Goal: Information Seeking & Learning: Learn about a topic

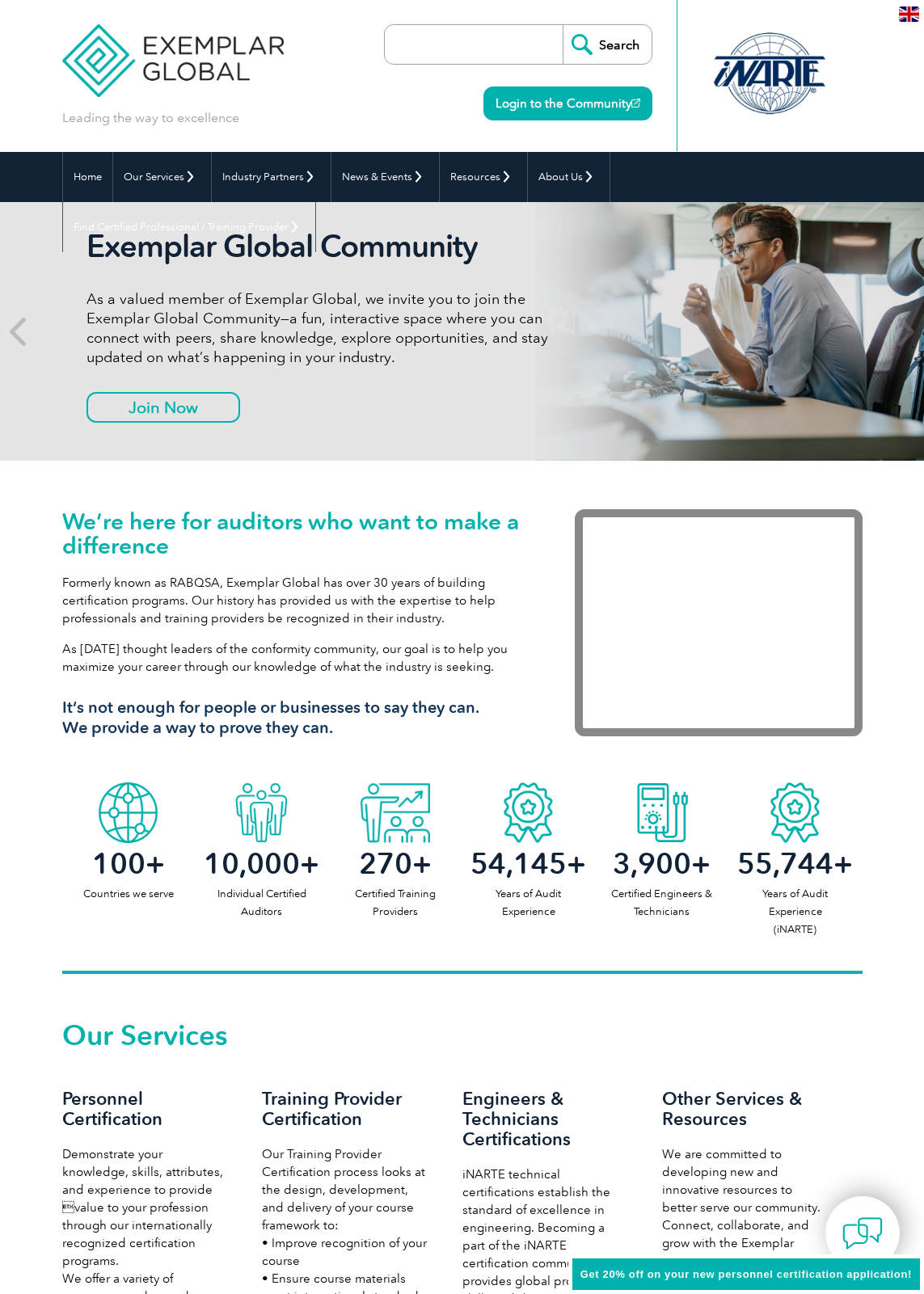
click at [330, 117] on div "Leading the way to excellence Search Login to the Community ▼" at bounding box center [462, 76] width 800 height 152
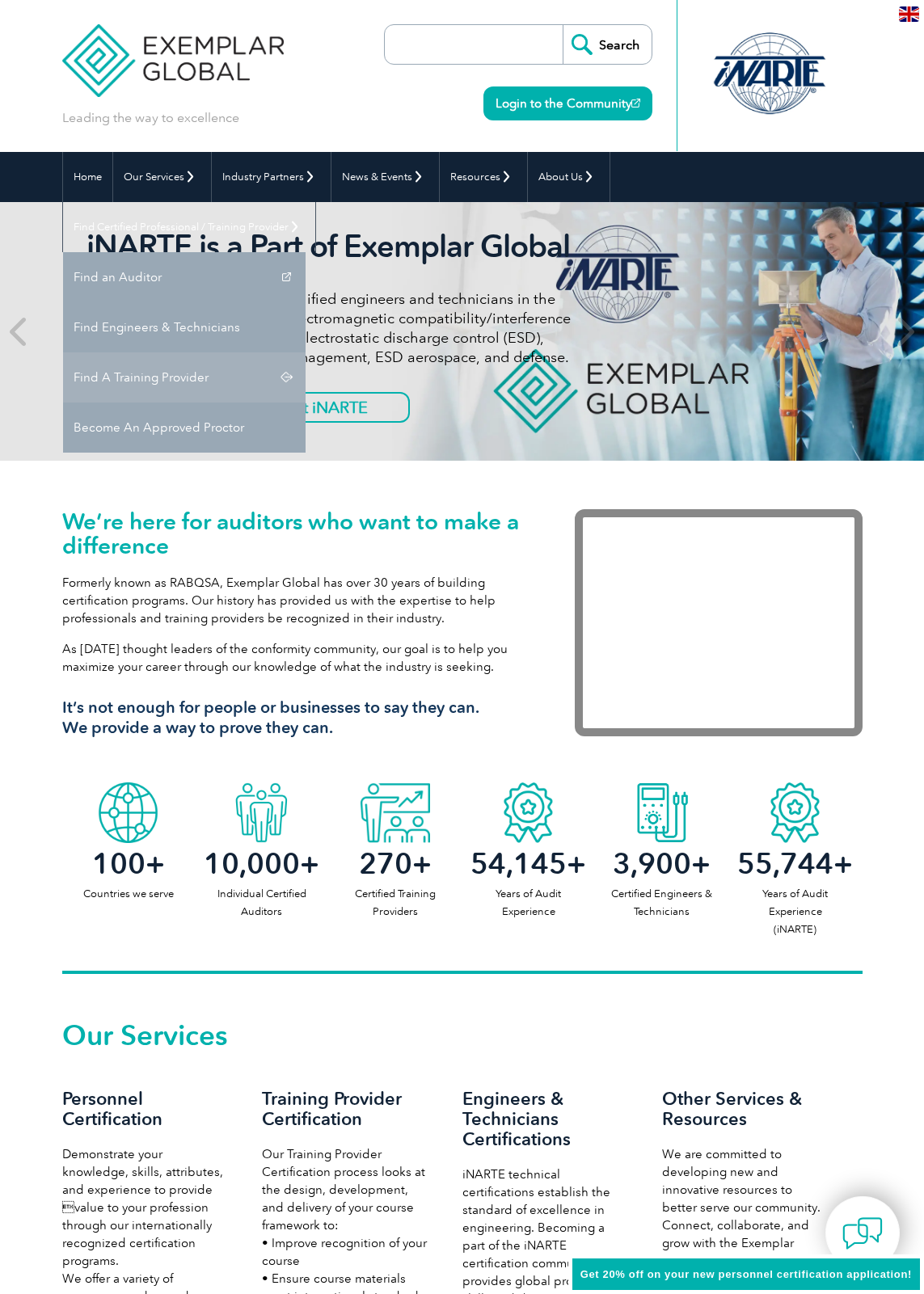
click at [305, 352] on link "Find A Training Provider" at bounding box center [184, 377] width 242 height 50
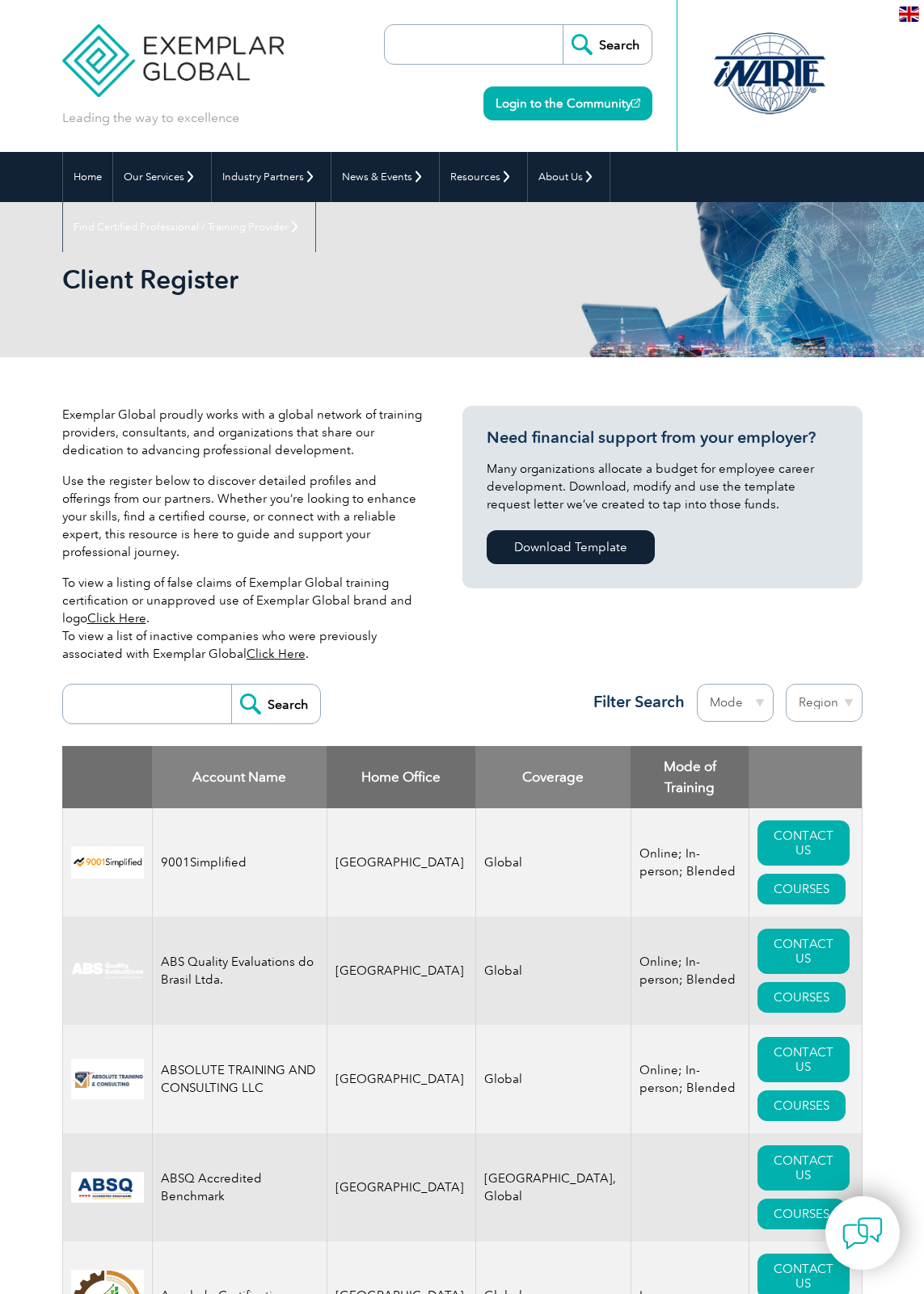
click at [110, 690] on input "search" at bounding box center [150, 704] width 160 height 39
type input "accc"
click at [276, 687] on input "Search" at bounding box center [275, 704] width 89 height 39
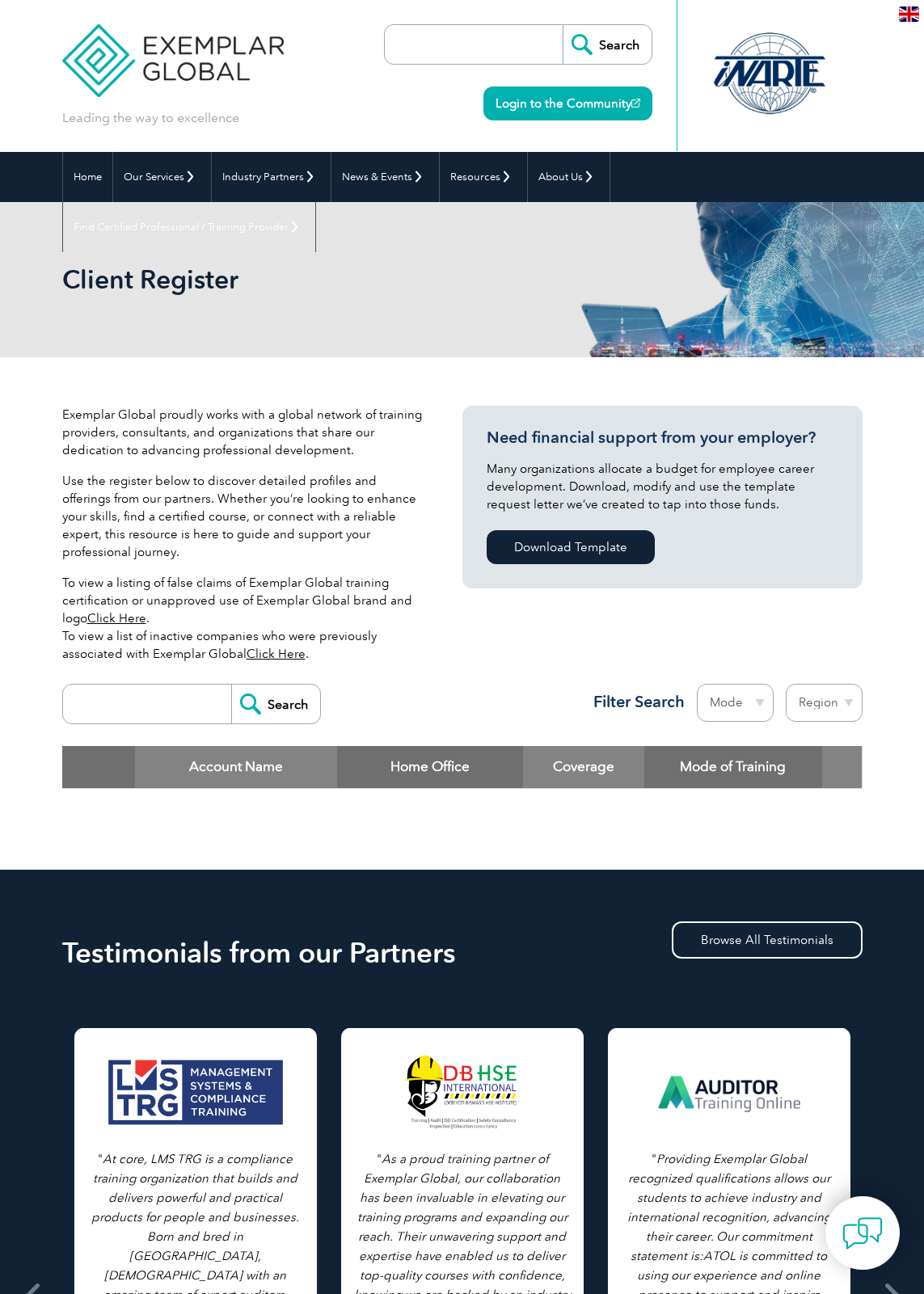
click at [134, 687] on input "search" at bounding box center [150, 704] width 160 height 39
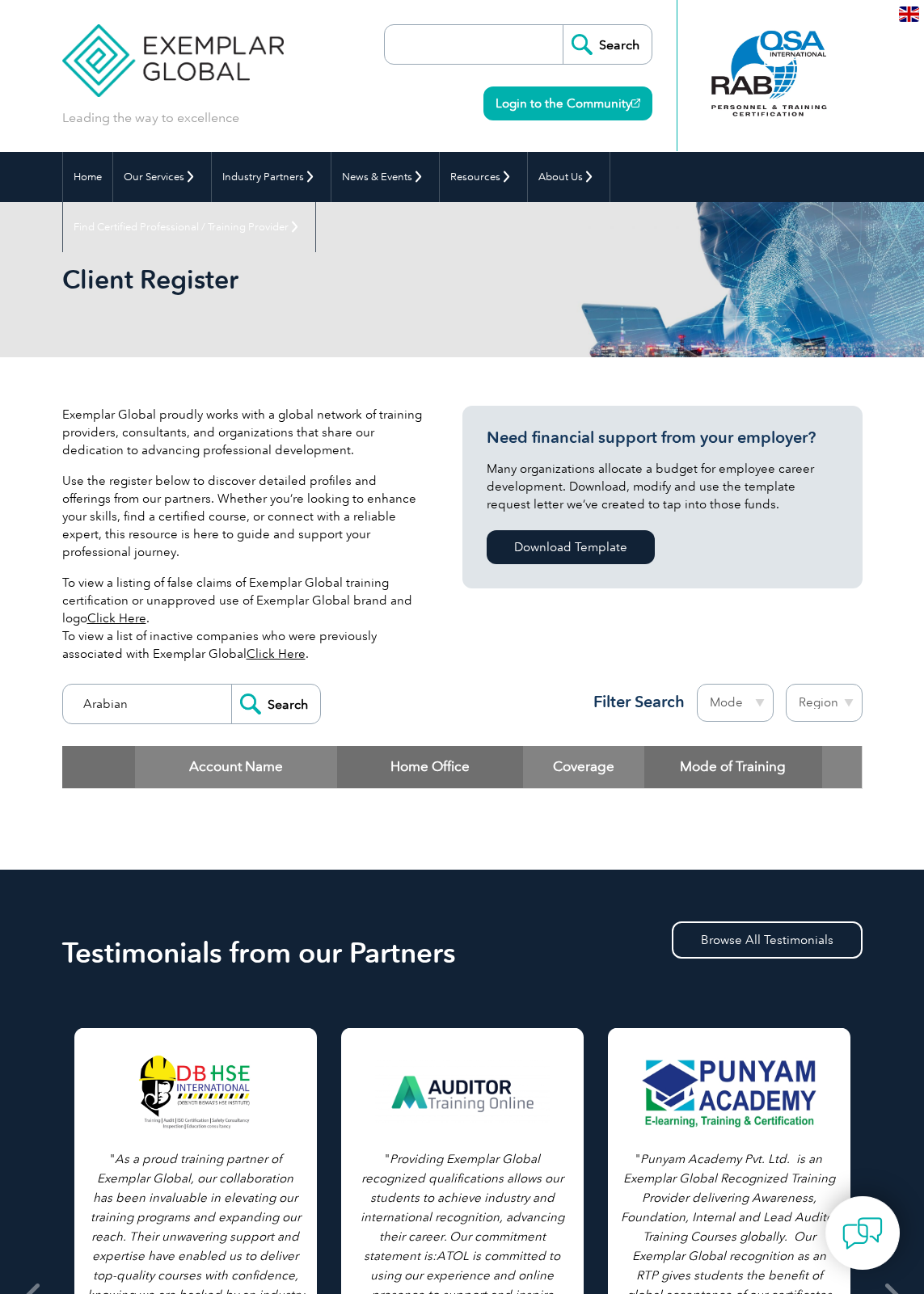
type input "Arabian"
click at [276, 687] on input "Search" at bounding box center [275, 704] width 89 height 39
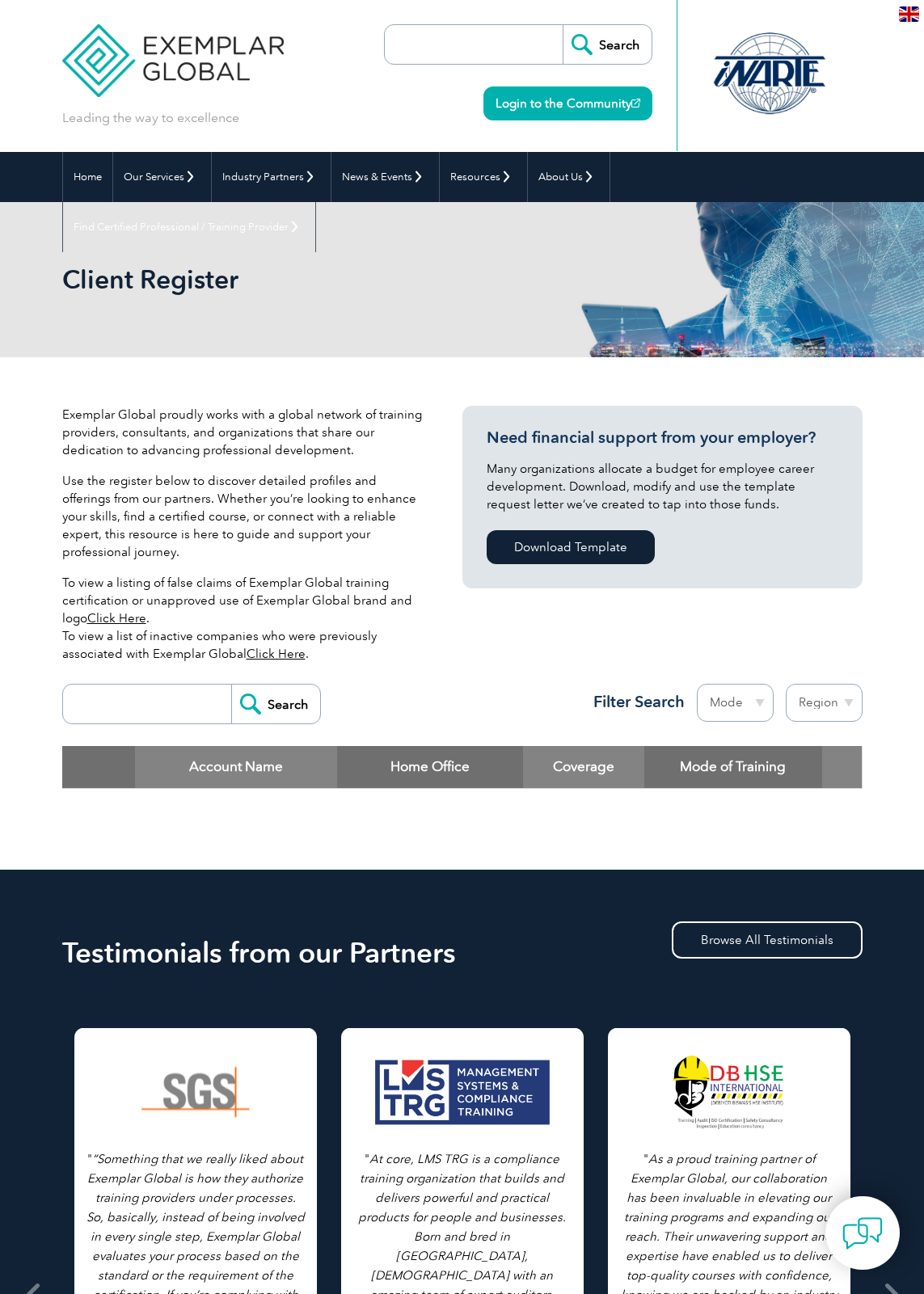
click at [282, 687] on input "Search" at bounding box center [275, 704] width 89 height 39
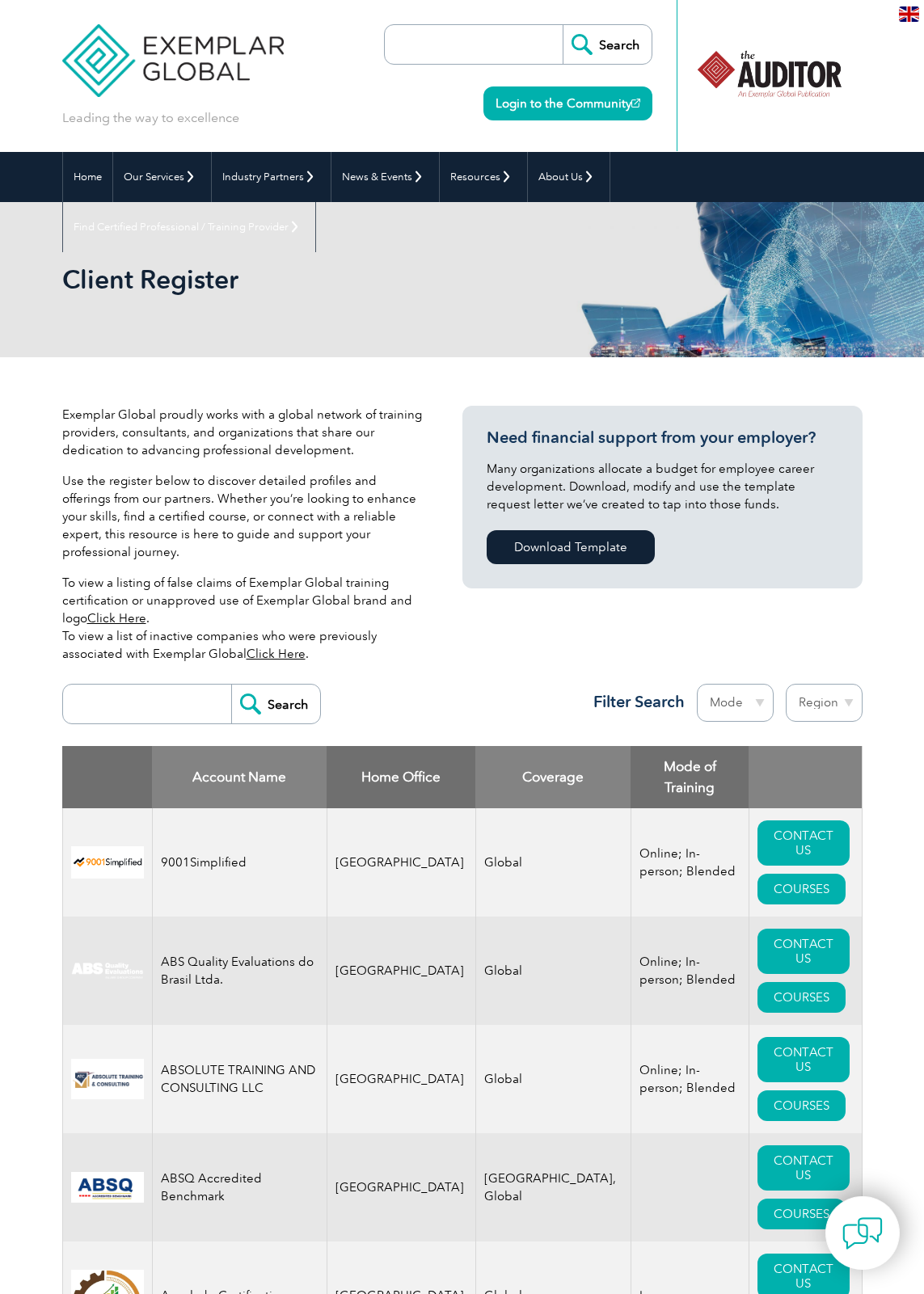
drag, startPoint x: 96, startPoint y: 684, endPoint x: 132, endPoint y: 677, distance: 36.7
click at [96, 685] on input "search" at bounding box center [150, 704] width 160 height 39
type input "Arabian"
click at [276, 687] on input "Search" at bounding box center [275, 704] width 89 height 39
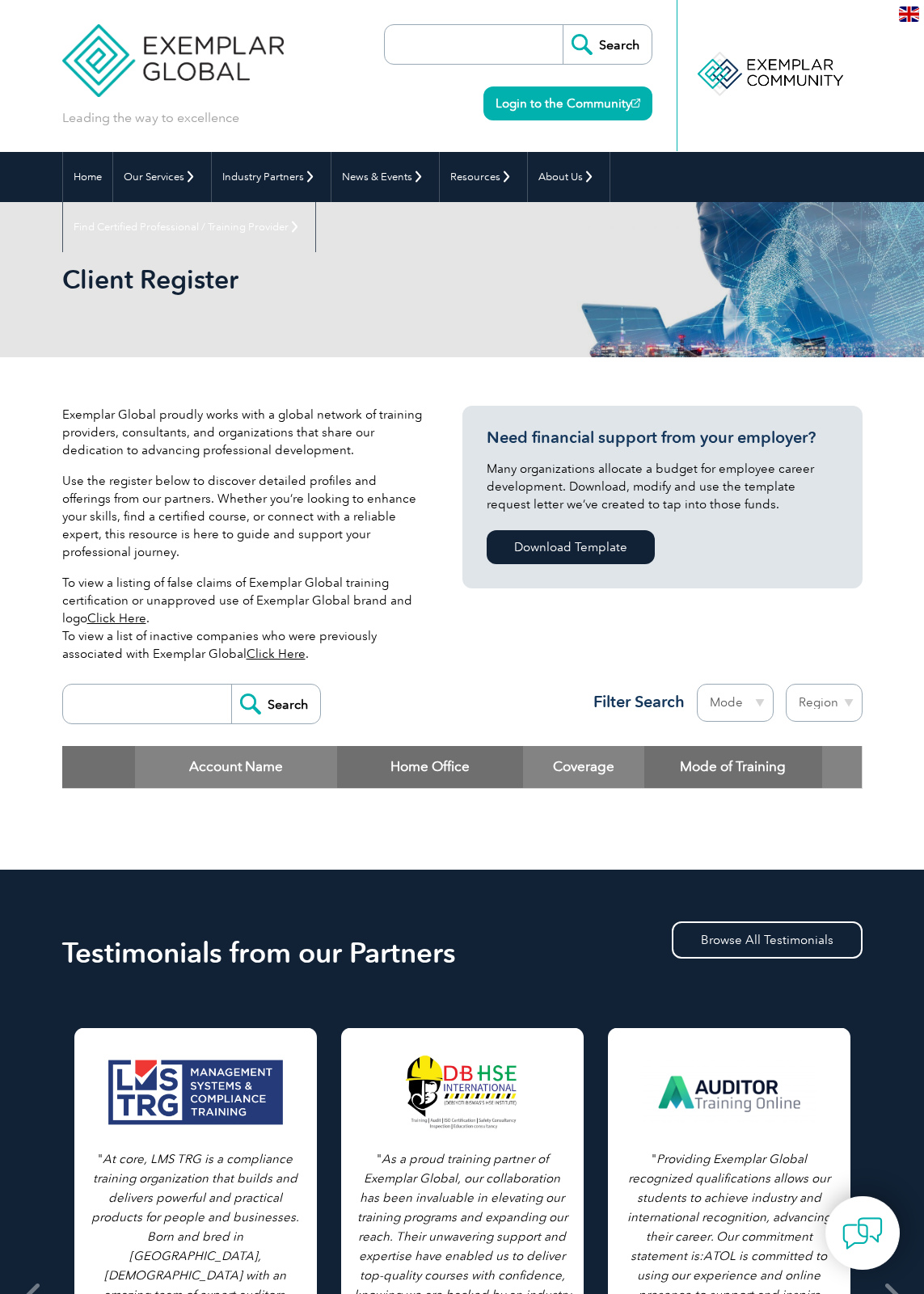
click at [165, 690] on input "search" at bounding box center [150, 704] width 160 height 39
click at [299, 685] on input "Search" at bounding box center [275, 704] width 89 height 39
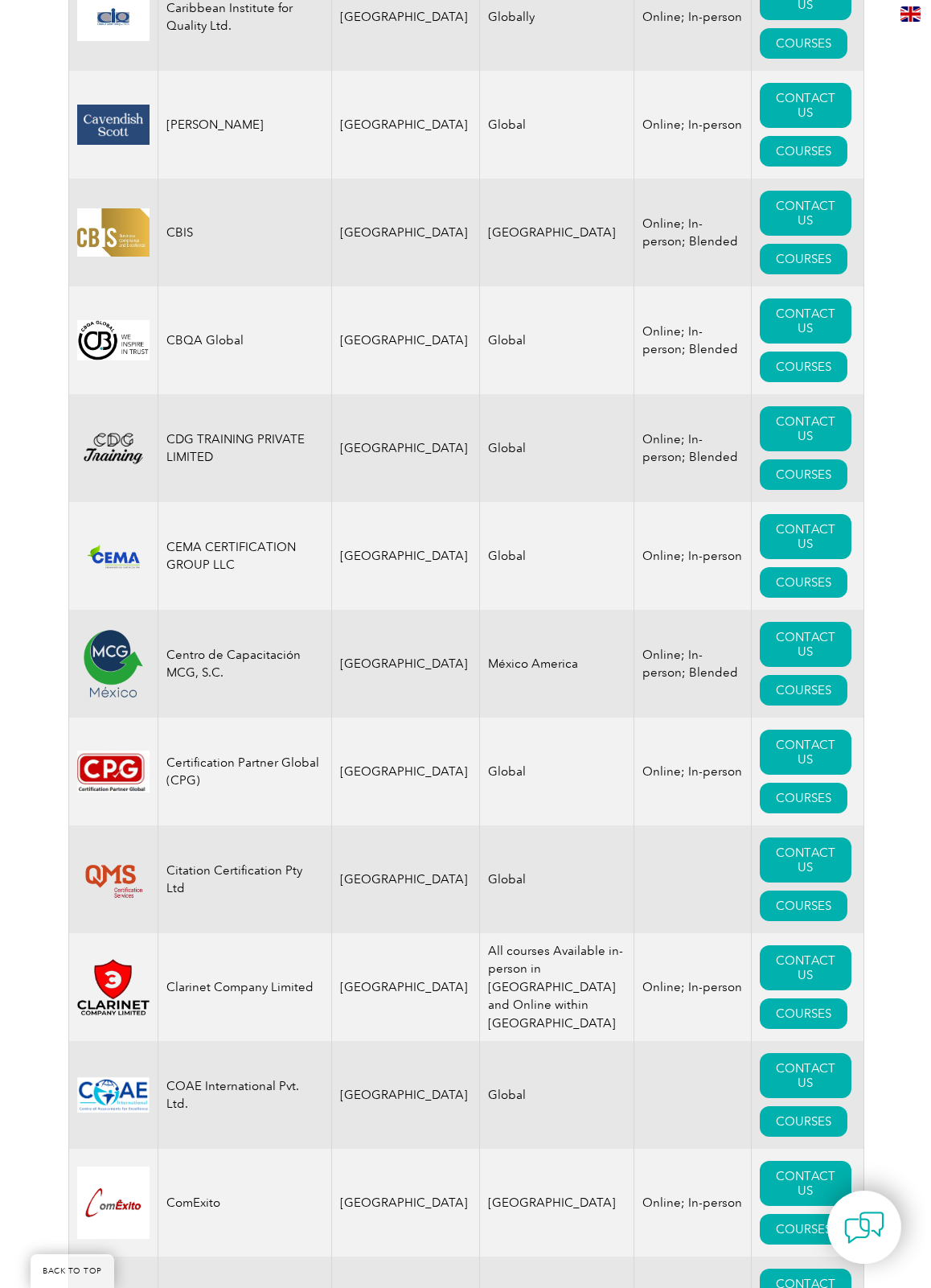
scroll to position [5064, 0]
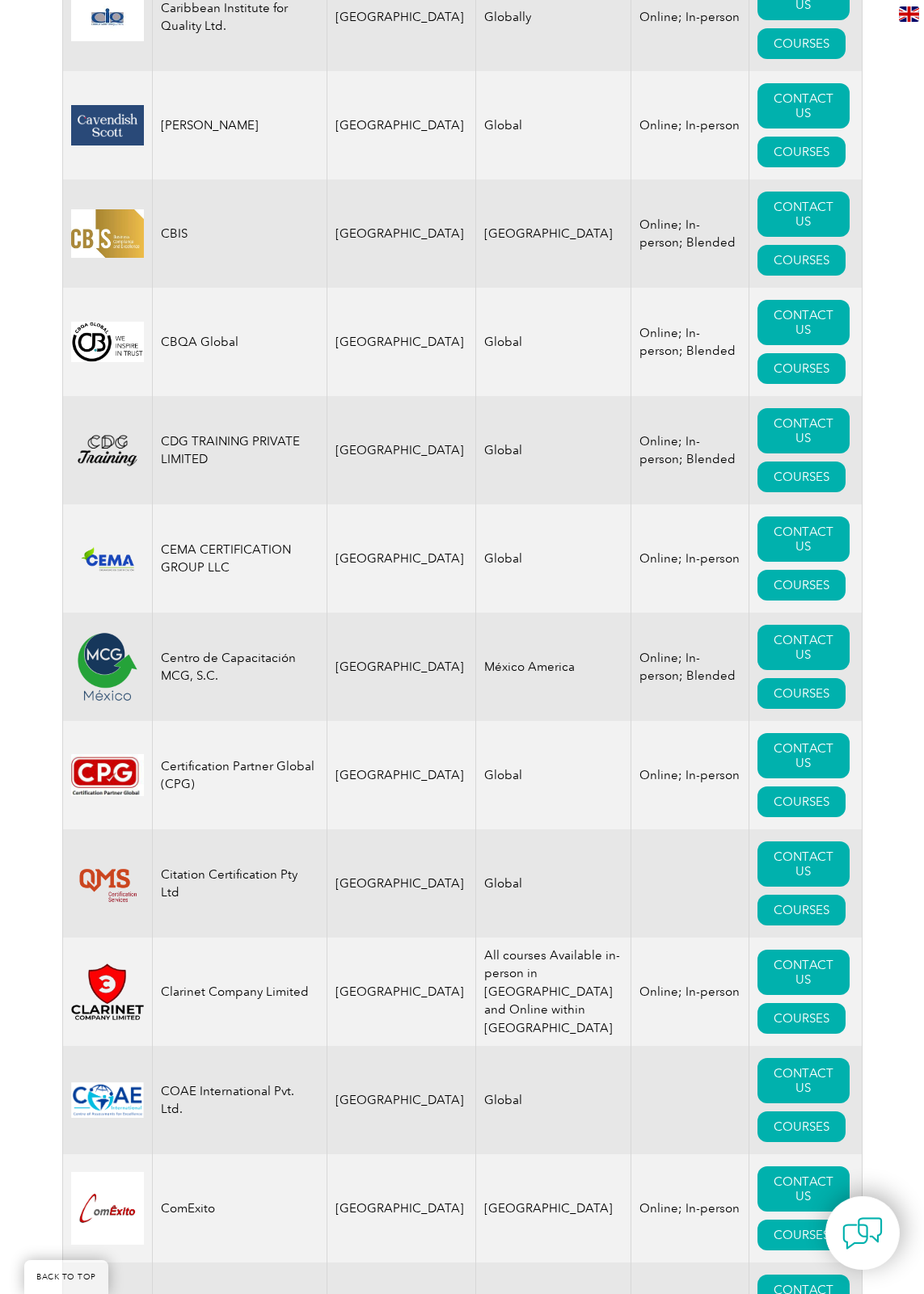
click at [666, 842] on td at bounding box center [688, 883] width 118 height 108
click at [779, 895] on link "COURSES" at bounding box center [801, 910] width 88 height 31
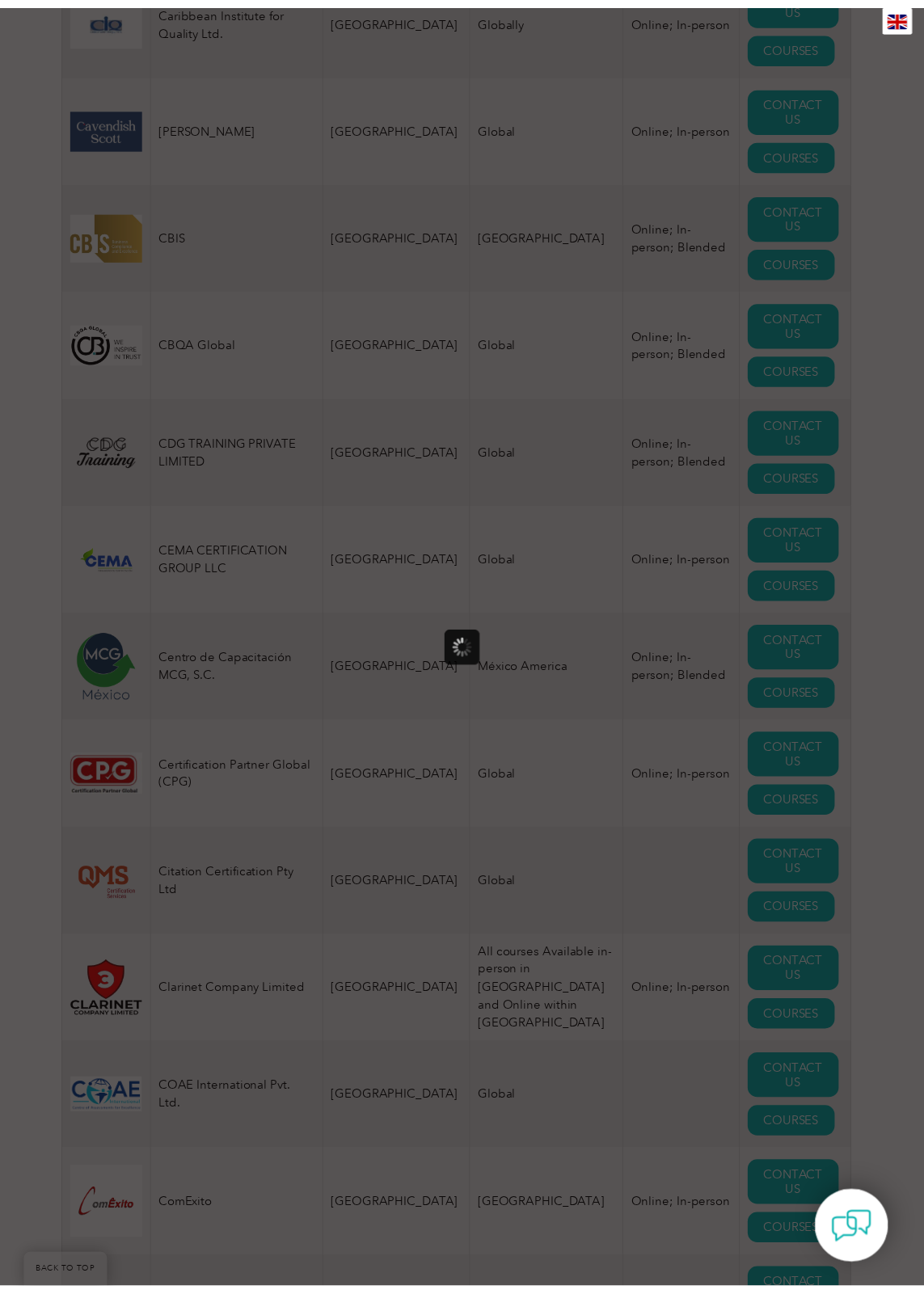
scroll to position [0, 0]
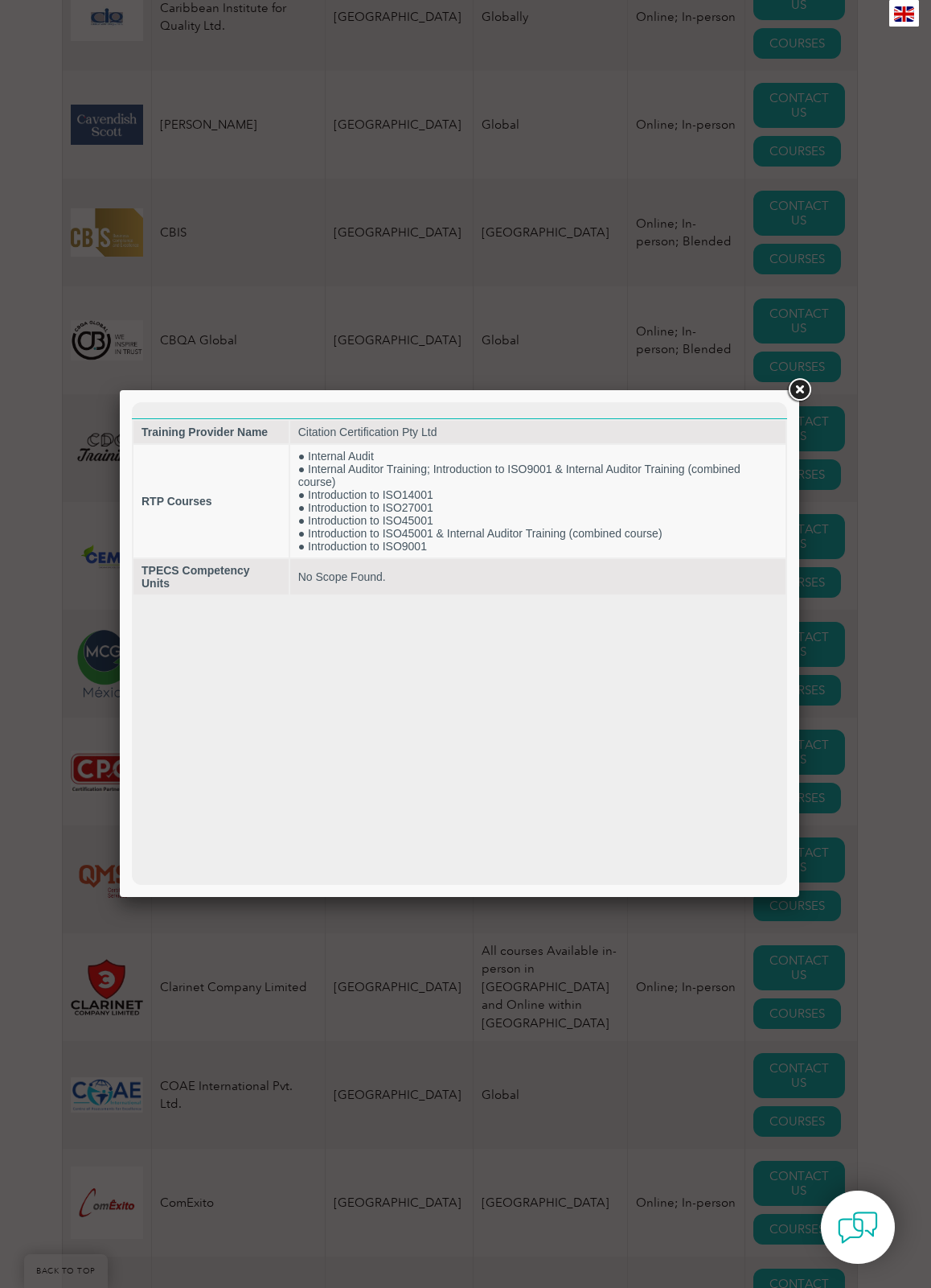
click at [799, 388] on link at bounding box center [799, 390] width 29 height 29
